Goal: Use online tool/utility: Utilize a website feature to perform a specific function

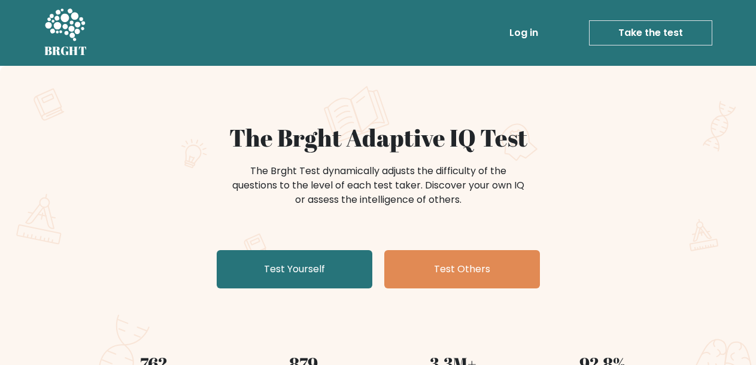
scroll to position [139, 0]
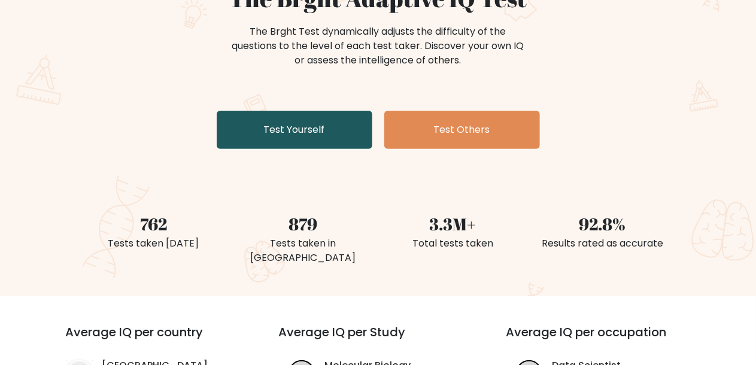
click at [290, 141] on link "Test Yourself" at bounding box center [295, 130] width 156 height 38
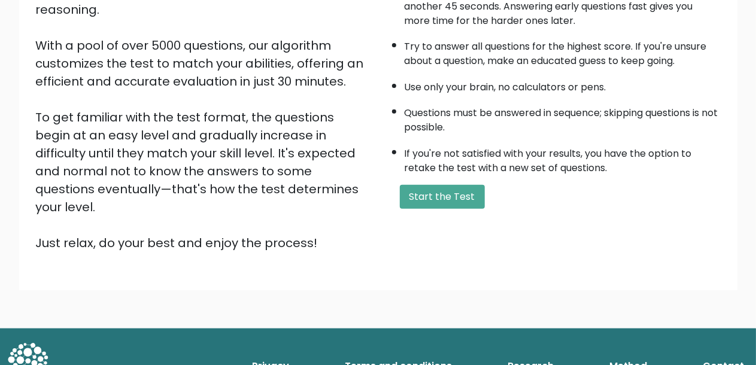
scroll to position [183, 0]
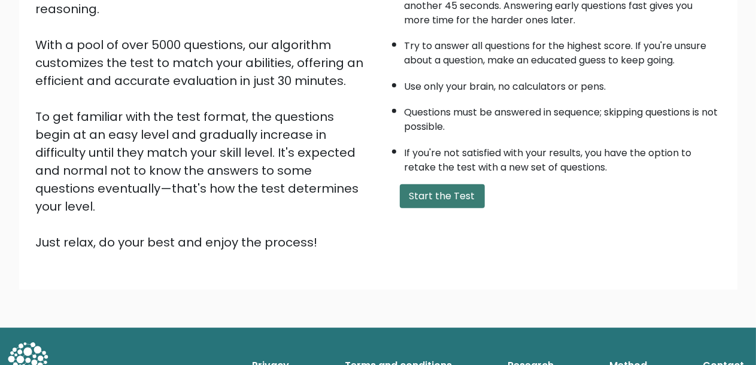
click at [422, 193] on button "Start the Test" at bounding box center [442, 196] width 85 height 24
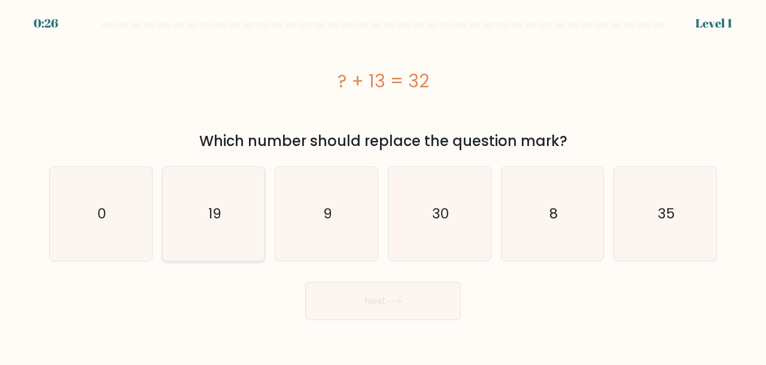
click at [218, 217] on text "19" at bounding box center [214, 214] width 13 height 20
click at [383, 185] on input "b. 19" at bounding box center [383, 183] width 1 height 3
radio input "true"
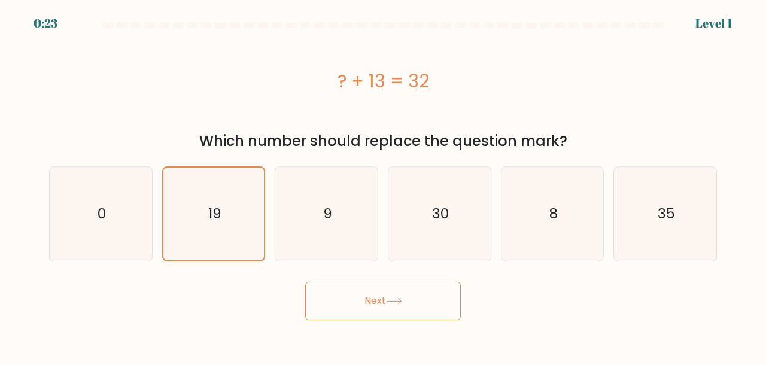
click at [377, 300] on button "Next" at bounding box center [383, 301] width 156 height 38
click at [439, 295] on button "Next" at bounding box center [383, 301] width 156 height 38
